Goal: Information Seeking & Learning: Find specific fact

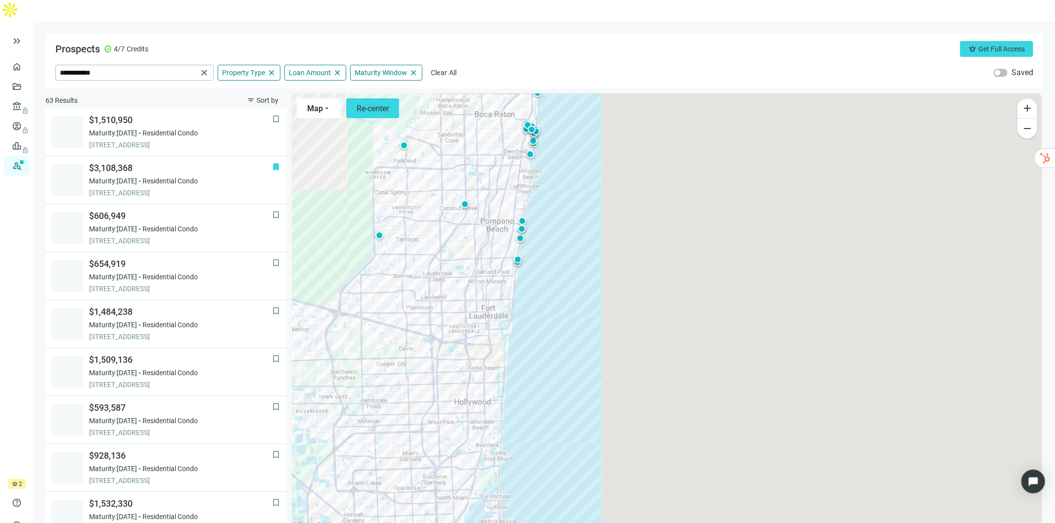
drag, startPoint x: 607, startPoint y: 470, endPoint x: 600, endPoint y: 209, distance: 261.2
click at [600, 209] on div "To activate drag with keyboard, press Alt + Enter. Once in keyboard drag state,…" at bounding box center [667, 313] width 750 height 440
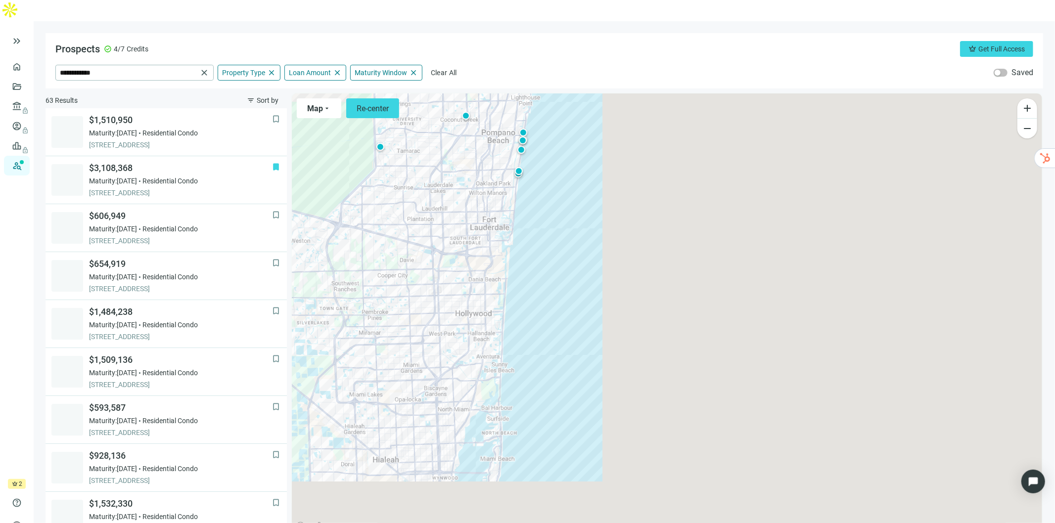
drag, startPoint x: 590, startPoint y: 436, endPoint x: 590, endPoint y: 236, distance: 200.3
click at [590, 236] on div "To activate drag with keyboard, press Alt + Enter. Once in keyboard drag state,…" at bounding box center [667, 313] width 750 height 440
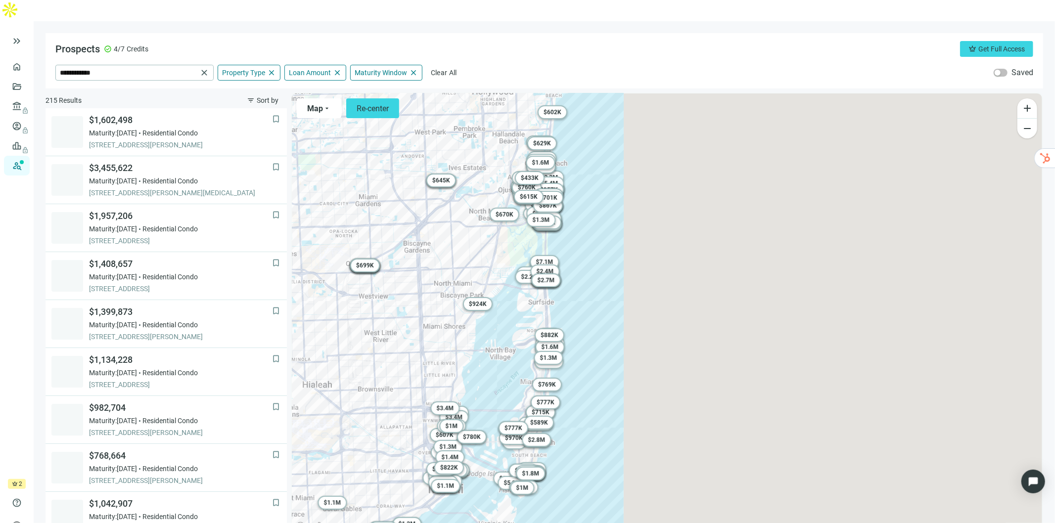
drag, startPoint x: 442, startPoint y: 283, endPoint x: 655, endPoint y: 298, distance: 213.7
click at [655, 298] on div "To activate drag with keyboard, press Alt + Enter. Once in keyboard drag state,…" at bounding box center [667, 313] width 750 height 440
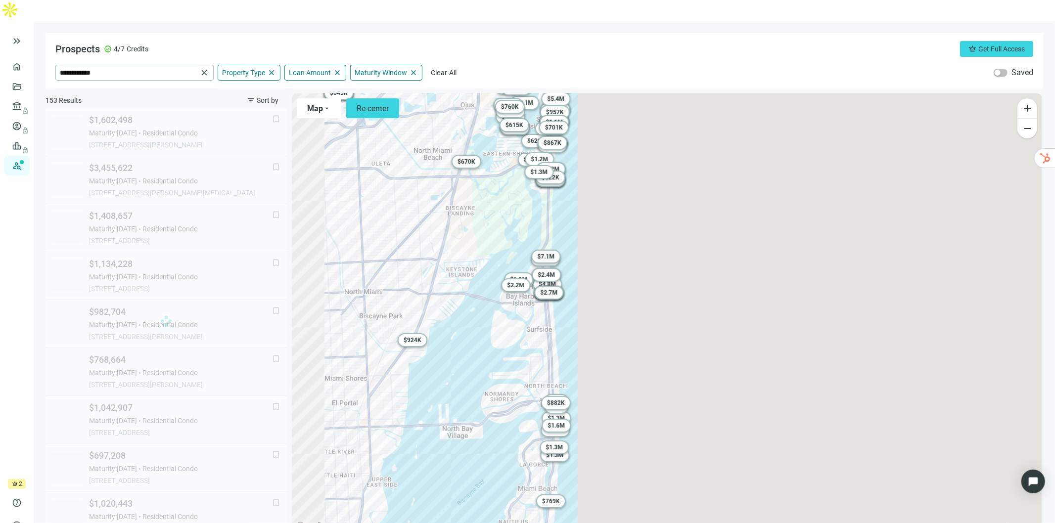
drag, startPoint x: 500, startPoint y: 293, endPoint x: 545, endPoint y: 215, distance: 90.4
click at [626, 333] on div "To activate drag with keyboard, press Alt + Enter. Once in keyboard drag state,…" at bounding box center [667, 313] width 750 height 440
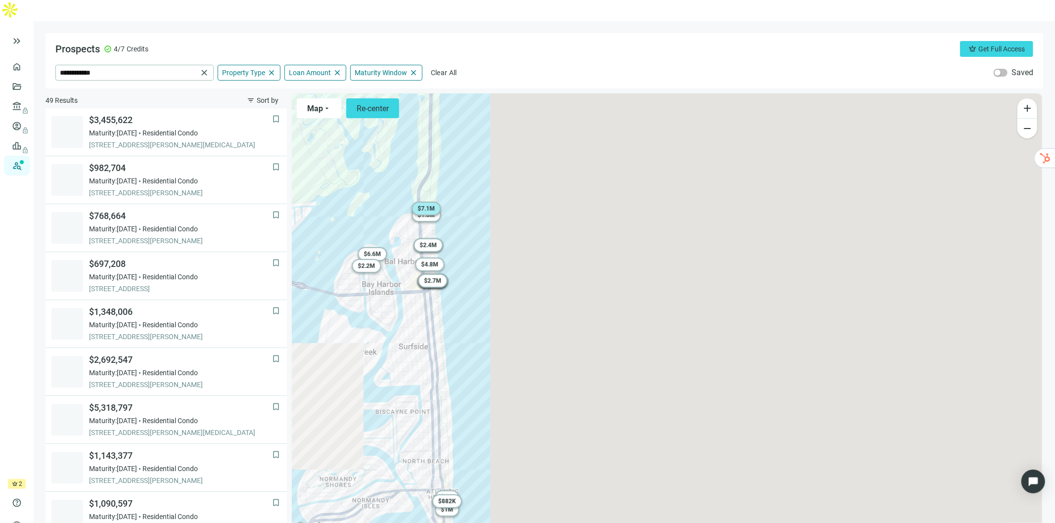
click at [418, 205] on span "$ 7.1M" at bounding box center [425, 208] width 17 height 7
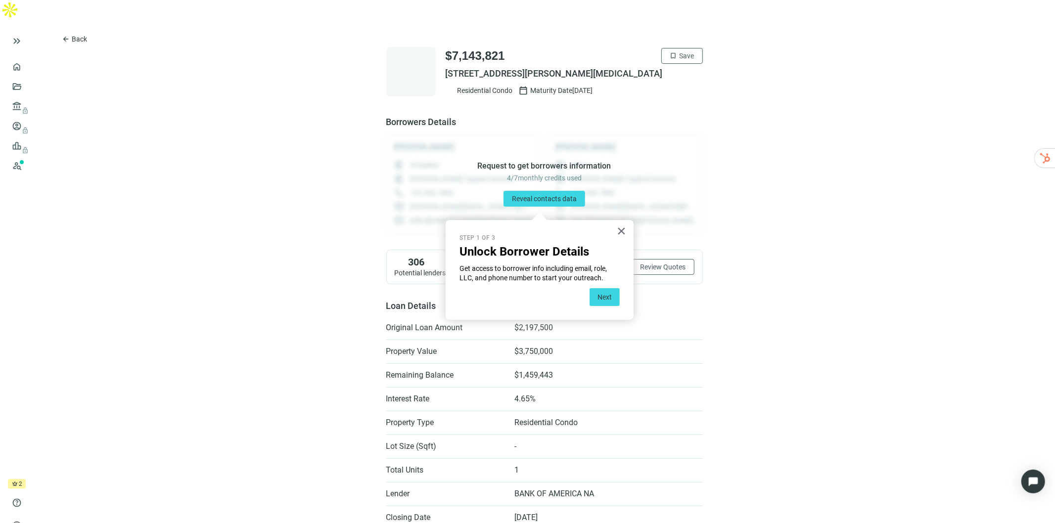
click at [73, 35] on span "Back" at bounding box center [79, 39] width 15 height 8
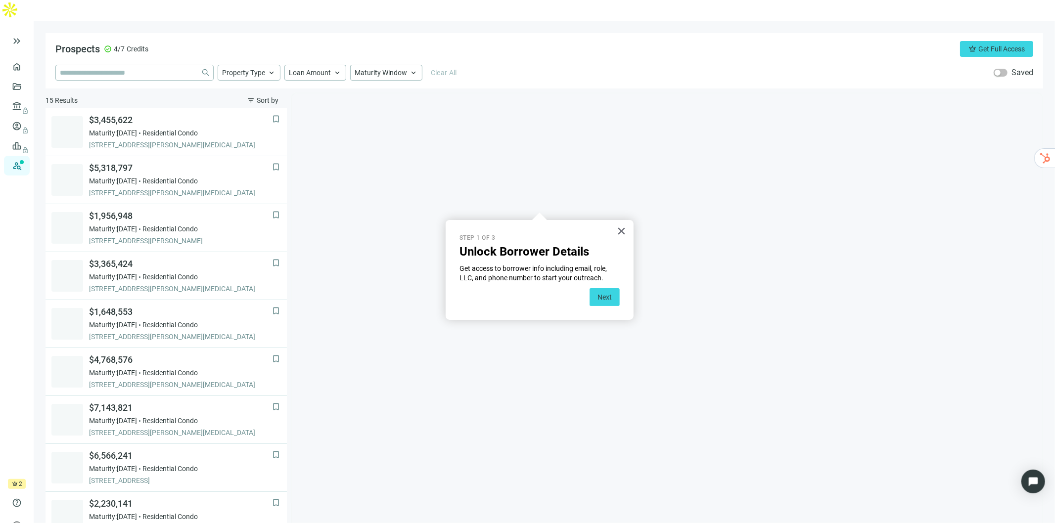
type input "**********"
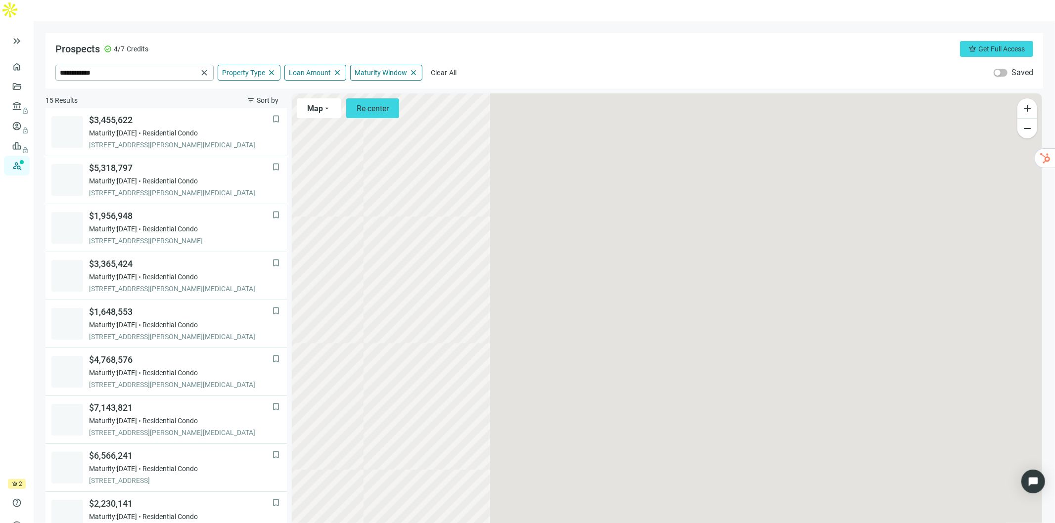
scroll to position [288, 0]
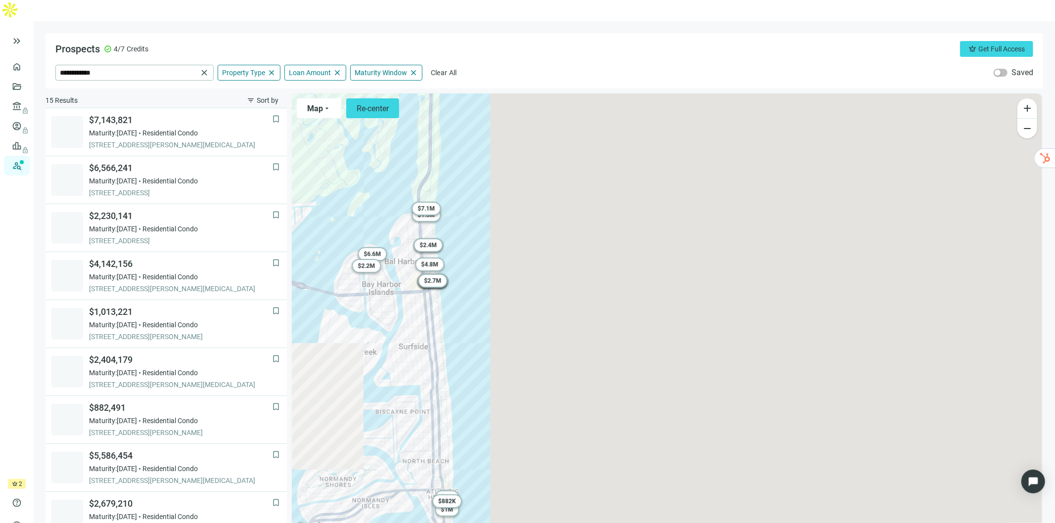
click at [375, 68] on span "Maturity Window" at bounding box center [381, 72] width 52 height 9
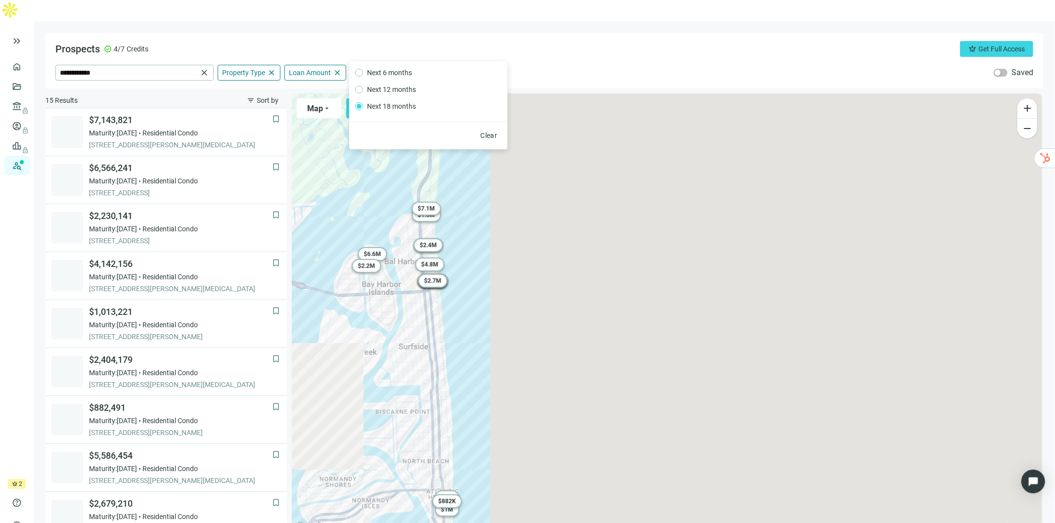
click at [377, 71] on span "Next 6 months" at bounding box center [389, 72] width 53 height 11
click at [571, 132] on div "To activate drag with keyboard, press Alt + Enter. Once in keyboard drag state,…" at bounding box center [667, 313] width 750 height 440
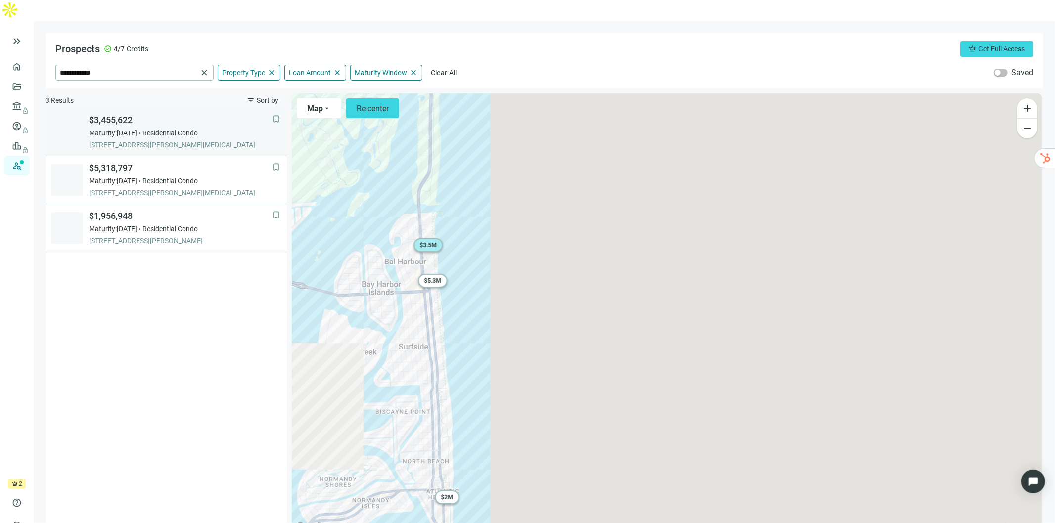
click at [178, 128] on span "Residential Condo" at bounding box center [169, 133] width 55 height 10
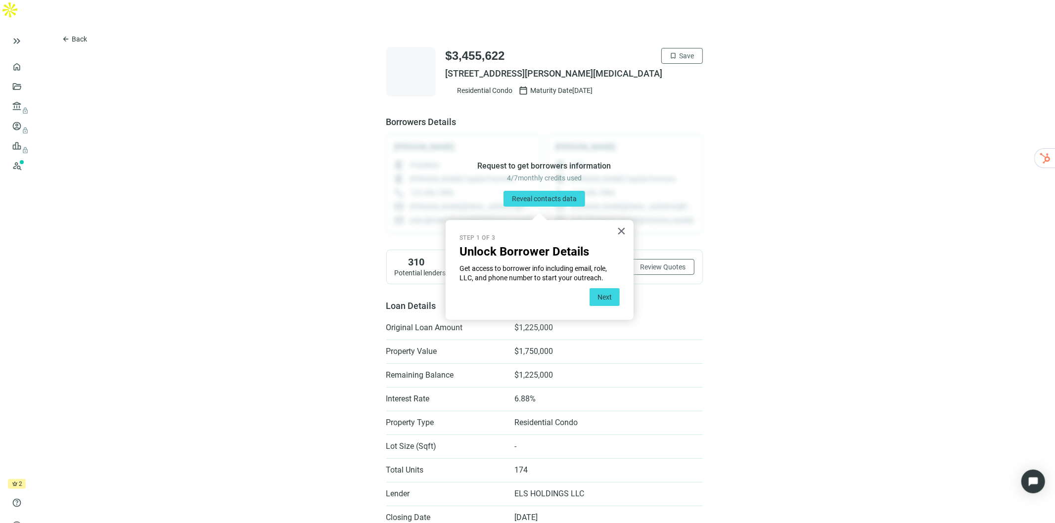
drag, startPoint x: 659, startPoint y: 52, endPoint x: 442, endPoint y: 61, distance: 217.8
click at [446, 61] on div "$3,455,622 bookmark Save [STREET_ADDRESS][PERSON_NAME][MEDICAL_DATA] Residentia…" at bounding box center [574, 71] width 257 height 47
click at [618, 229] on button "×" at bounding box center [621, 231] width 9 height 16
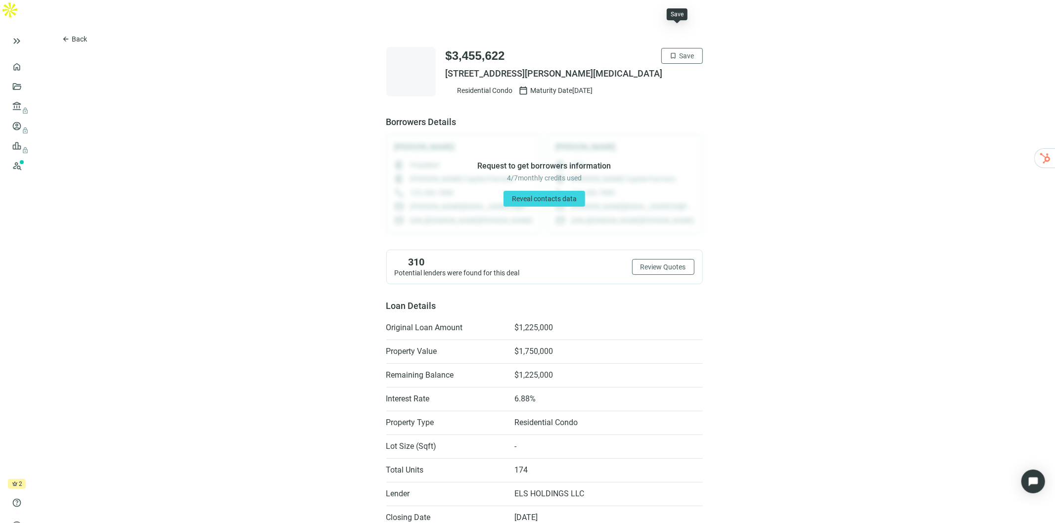
click at [679, 52] on span "Save" at bounding box center [686, 56] width 15 height 8
click at [542, 191] on button "Reveal contacts data" at bounding box center [544, 199] width 82 height 16
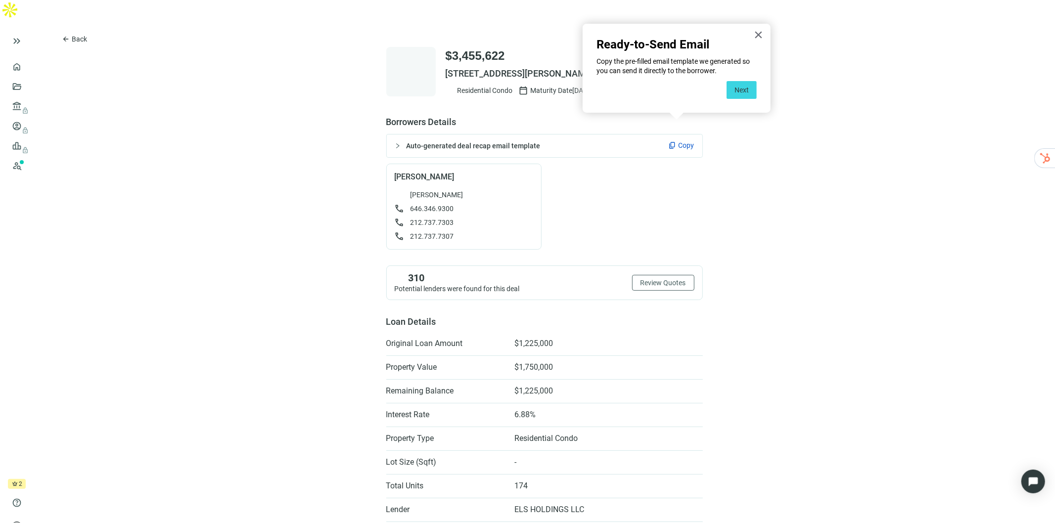
click at [754, 33] on button "×" at bounding box center [758, 35] width 9 height 16
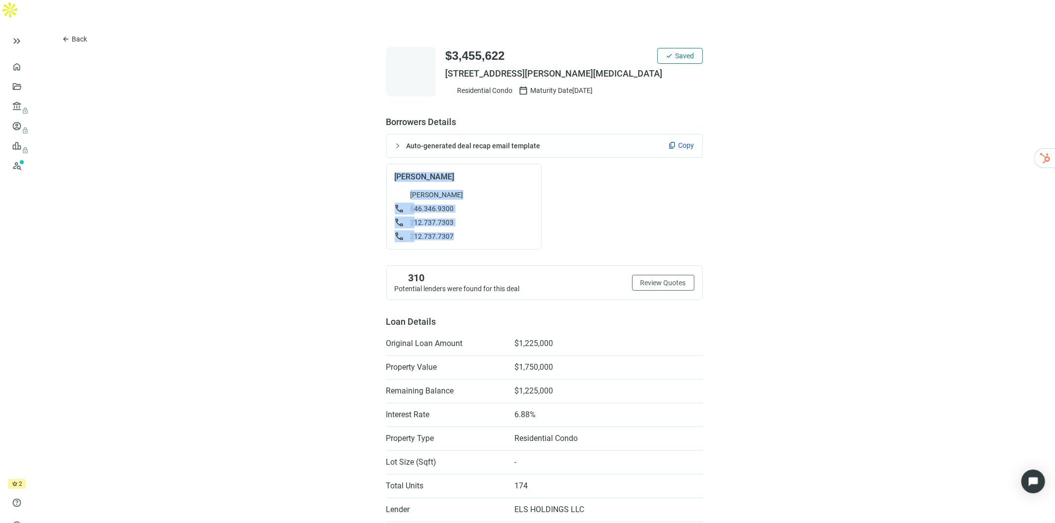
drag, startPoint x: 465, startPoint y: 215, endPoint x: 388, endPoint y: 157, distance: 97.1
click at [388, 164] on div "[PERSON_NAME] [PERSON_NAME] call [PHONE_NUMBER] call [PHONE_NUMBER] call [PHONE…" at bounding box center [463, 207] width 155 height 86
click at [395, 143] on icon "collapsed" at bounding box center [398, 146] width 6 height 6
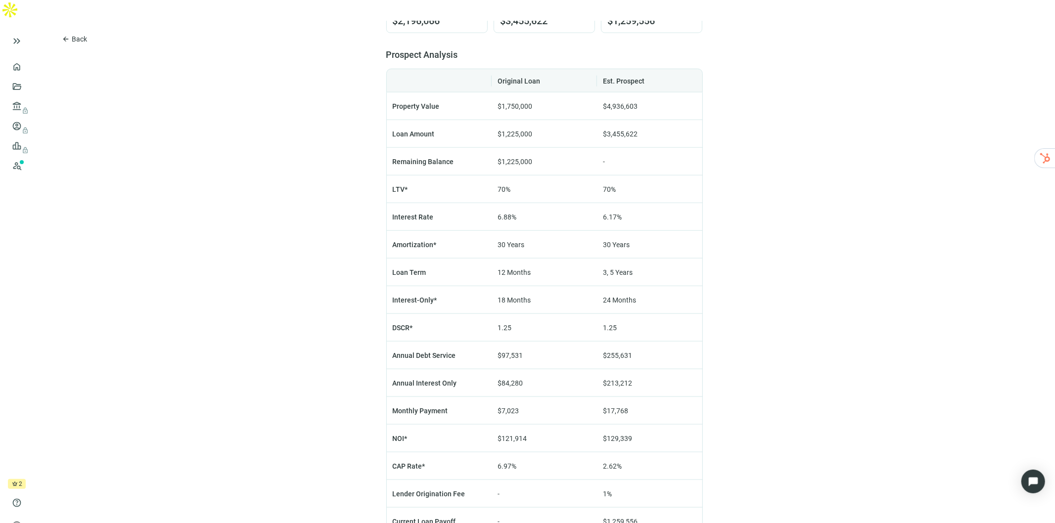
scroll to position [943, 0]
